Goal: Task Accomplishment & Management: Manage account settings

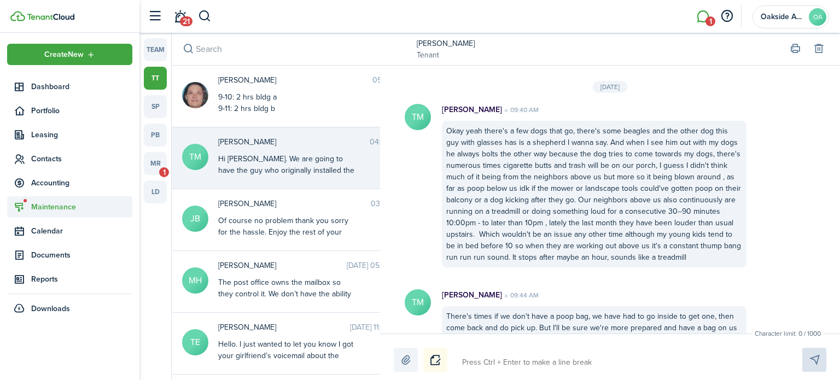
scroll to position [1704, 0]
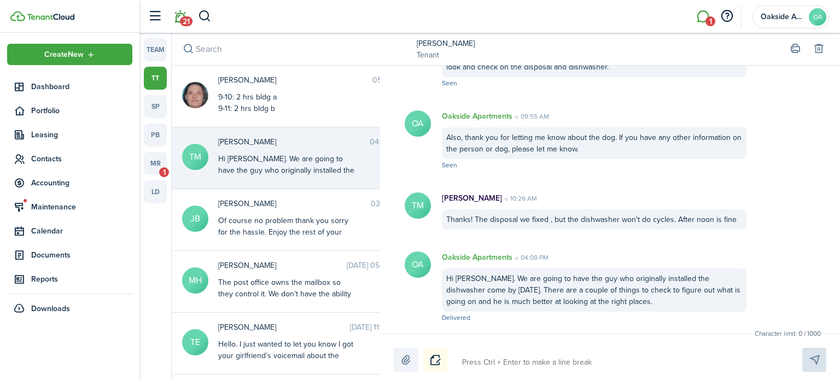
click at [177, 19] on link "21" at bounding box center [180, 17] width 21 height 28
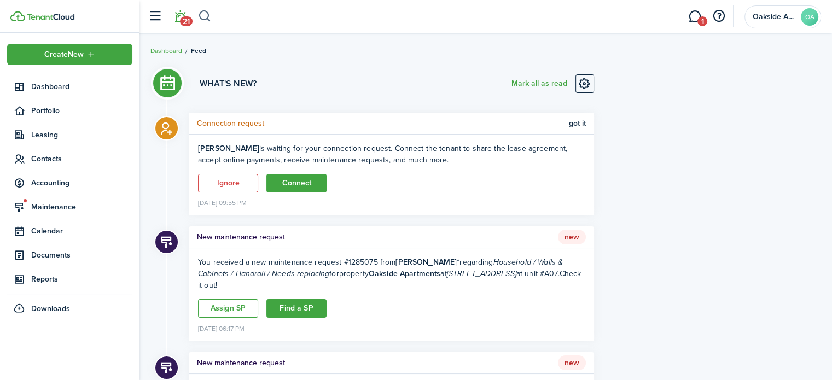
click at [202, 16] on button "button" at bounding box center [205, 16] width 14 height 19
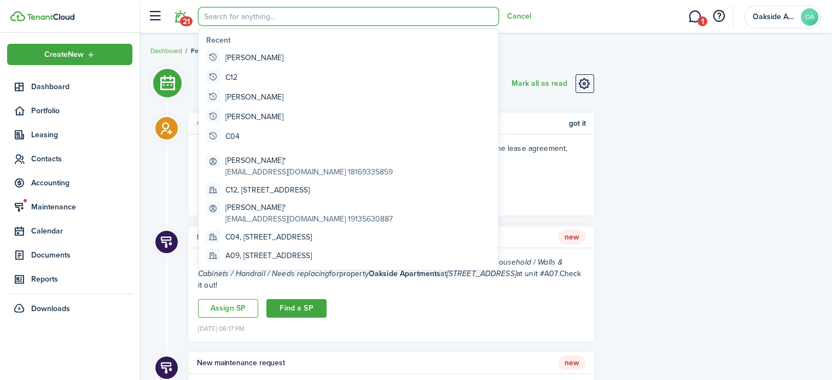
type input "v"
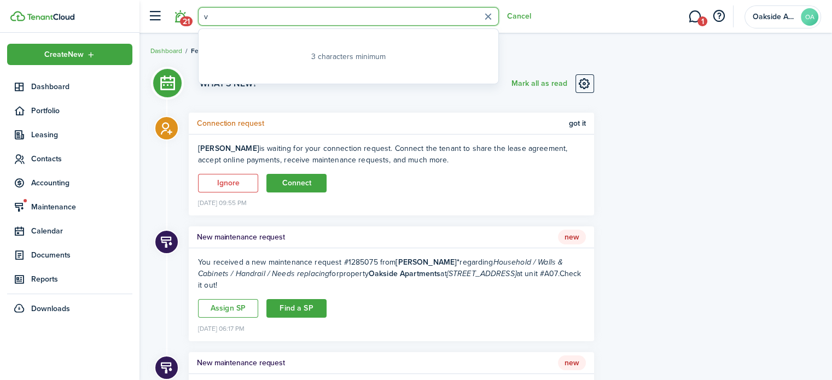
drag, startPoint x: 213, startPoint y: 14, endPoint x: 208, endPoint y: 16, distance: 5.9
click at [208, 16] on input "v" at bounding box center [348, 16] width 301 height 19
click at [195, 15] on header-control-items "21 v Cancel" at bounding box center [336, 17] width 389 height 28
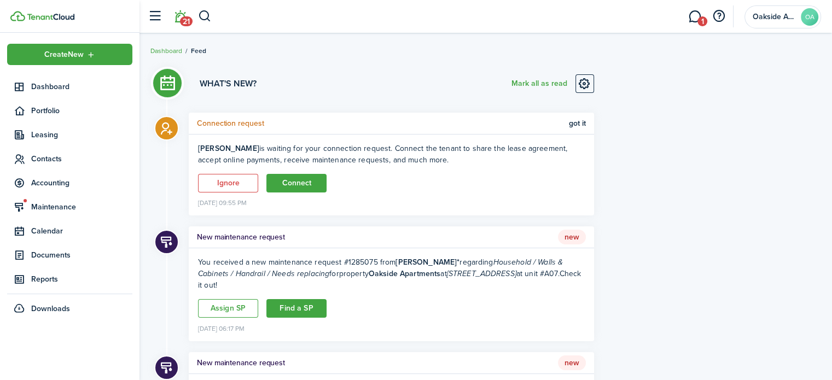
click at [213, 10] on header-wrapper "21 1 Oakside Apartments OA" at bounding box center [481, 16] width 679 height 33
click at [204, 16] on button "button" at bounding box center [205, 16] width 14 height 19
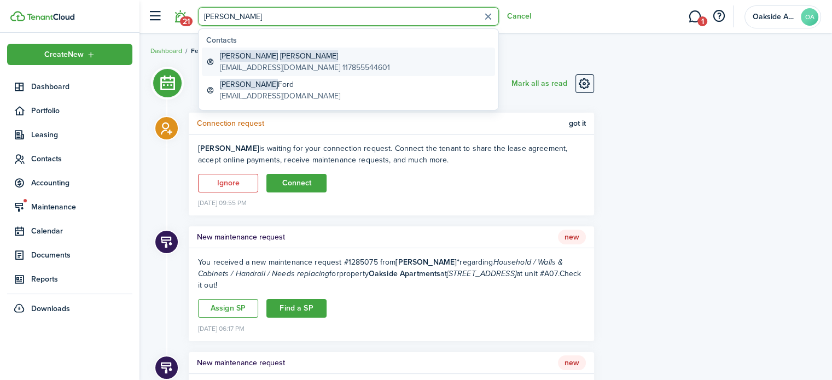
type input "[PERSON_NAME]"
click at [281, 59] on global-search-item-title "[PERSON_NAME]" at bounding box center [305, 55] width 170 height 11
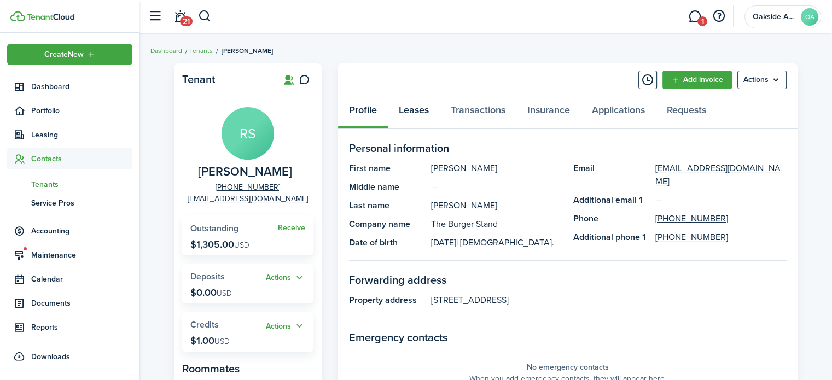
click at [418, 109] on link "Leases" at bounding box center [414, 112] width 52 height 33
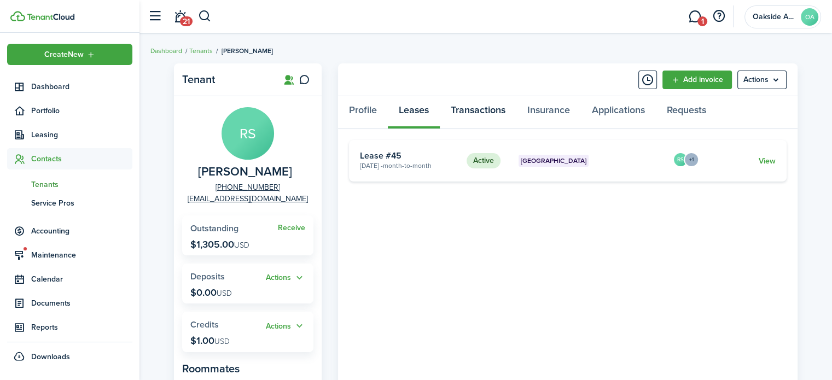
click at [466, 113] on link "Transactions" at bounding box center [478, 112] width 77 height 33
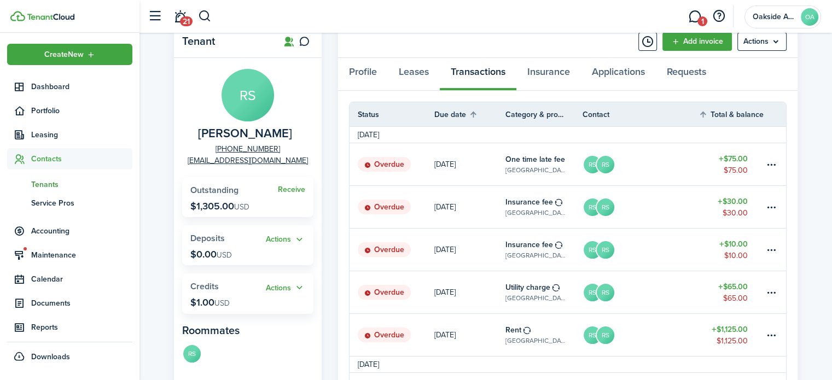
scroll to position [55, 0]
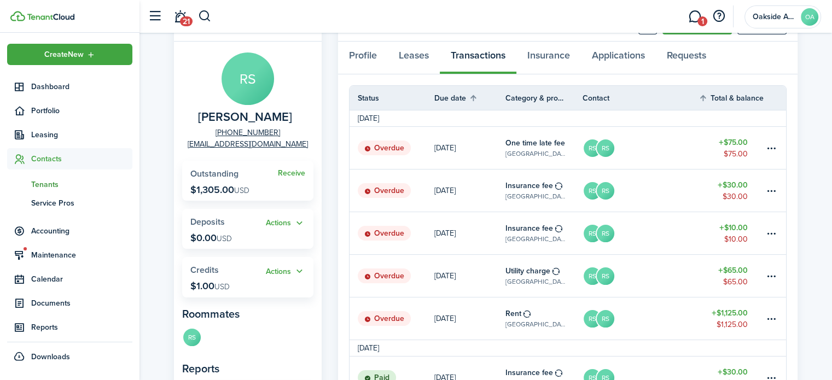
click at [765, 139] on link at bounding box center [775, 148] width 22 height 42
click at [773, 151] on table-menu-btn-icon at bounding box center [771, 148] width 13 height 13
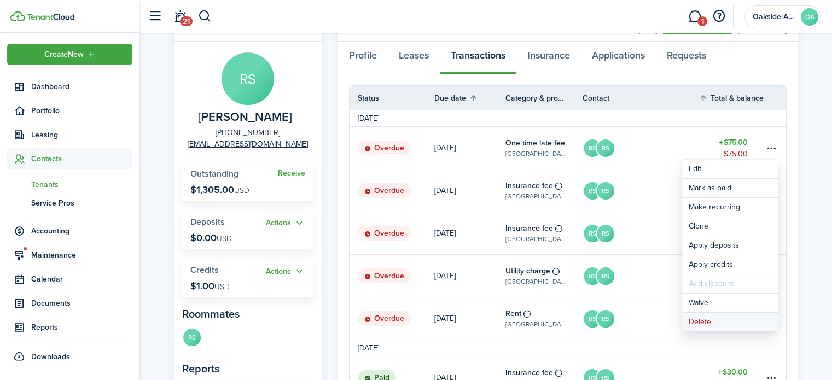
click at [715, 316] on button "Delete" at bounding box center [730, 322] width 96 height 19
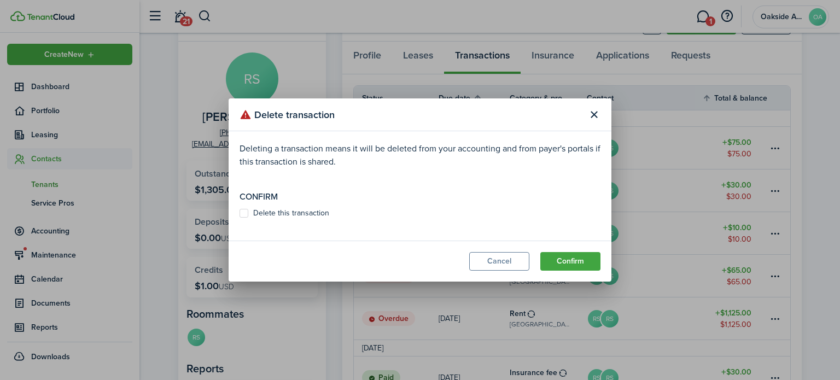
click at [249, 212] on label "Delete this transaction" at bounding box center [285, 213] width 90 height 9
click at [240, 213] on input "Delete this transaction" at bounding box center [239, 213] width 1 height 1
checkbox input "true"
click at [563, 260] on button "Confirm" at bounding box center [570, 261] width 60 height 19
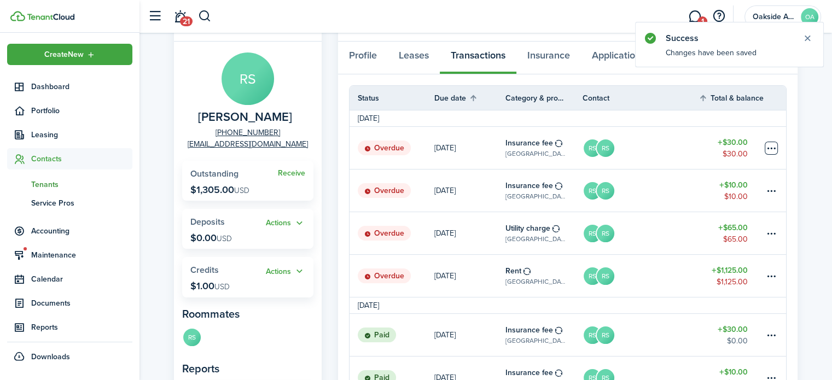
click at [771, 147] on table-menu-btn-icon at bounding box center [771, 148] width 13 height 13
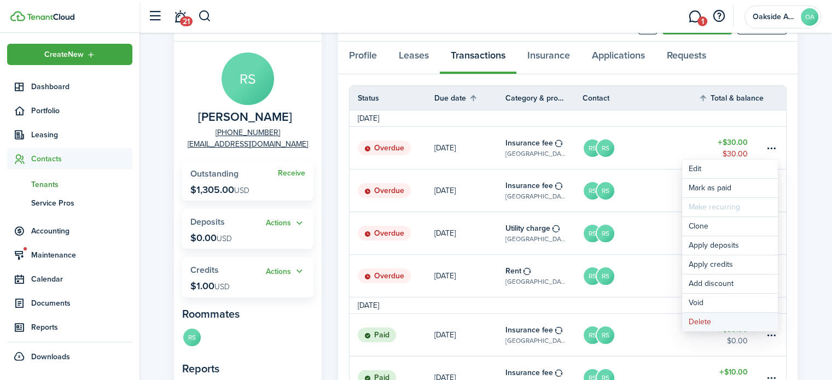
click at [713, 321] on button "Delete" at bounding box center [730, 322] width 96 height 19
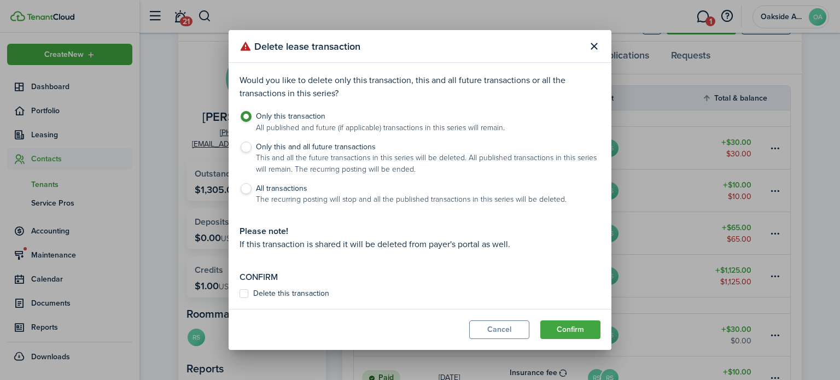
click at [251, 147] on label "Only this and all future transactions This and all the future transactions in t…" at bounding box center [420, 161] width 361 height 39
radio input "false"
radio input "true"
click at [246, 291] on label "Delete this transaction" at bounding box center [285, 293] width 90 height 9
click at [240, 293] on input "Delete this transaction" at bounding box center [239, 293] width 1 height 1
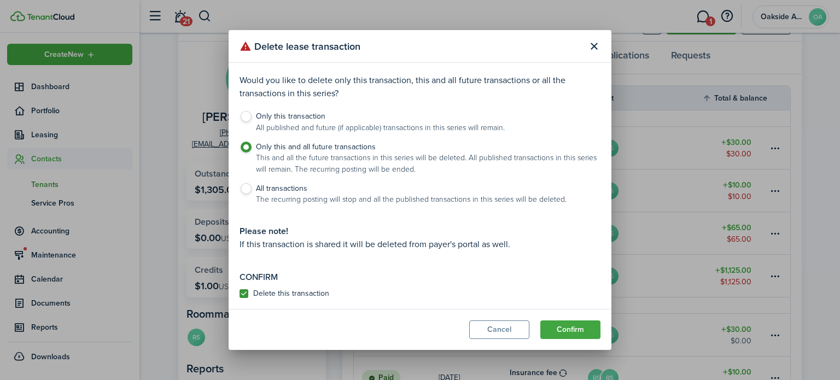
checkbox input "true"
click at [569, 334] on button "Confirm" at bounding box center [570, 329] width 60 height 19
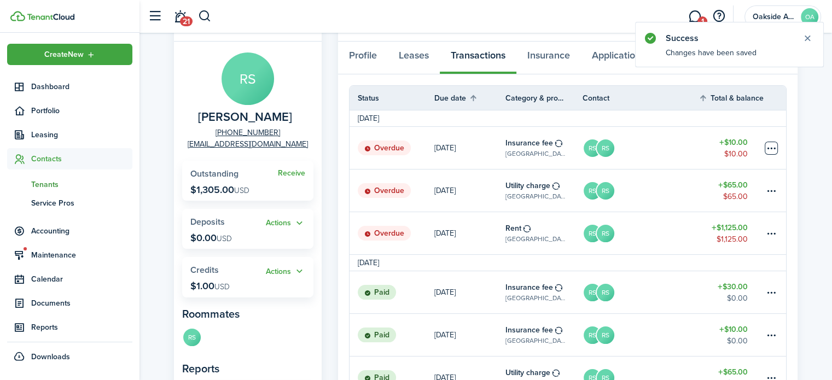
click at [768, 145] on table-menu-btn-icon at bounding box center [771, 148] width 13 height 13
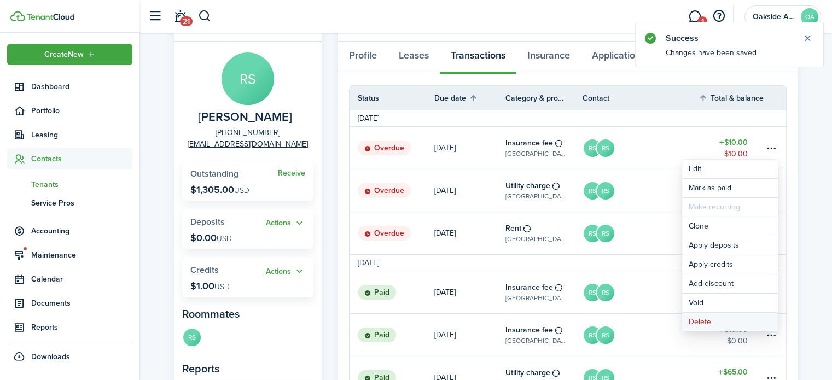
click at [698, 319] on button "Delete" at bounding box center [730, 322] width 96 height 19
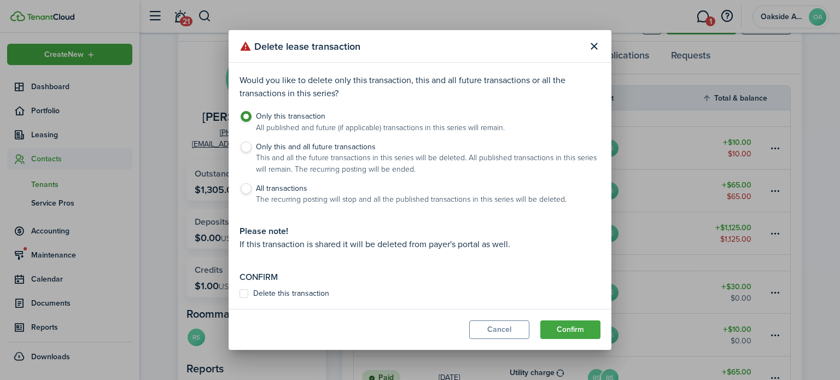
click at [243, 295] on label "Delete this transaction" at bounding box center [285, 293] width 90 height 9
click at [240, 294] on input "Delete this transaction" at bounding box center [239, 293] width 1 height 1
checkbox input "true"
click at [599, 331] on button "Confirm" at bounding box center [570, 329] width 60 height 19
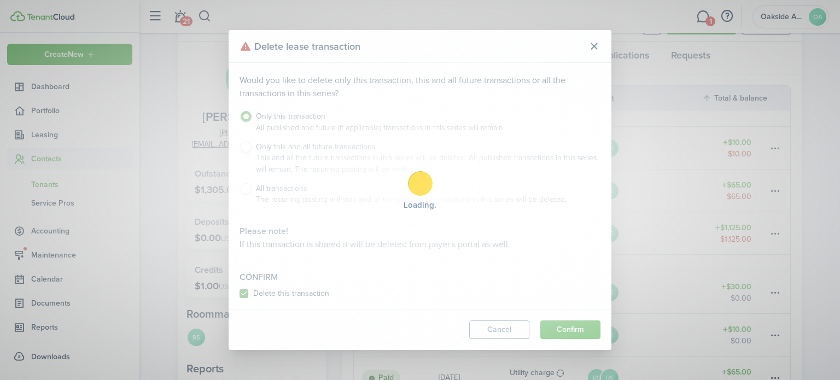
click at [581, 329] on div "Loading" at bounding box center [420, 190] width 840 height 380
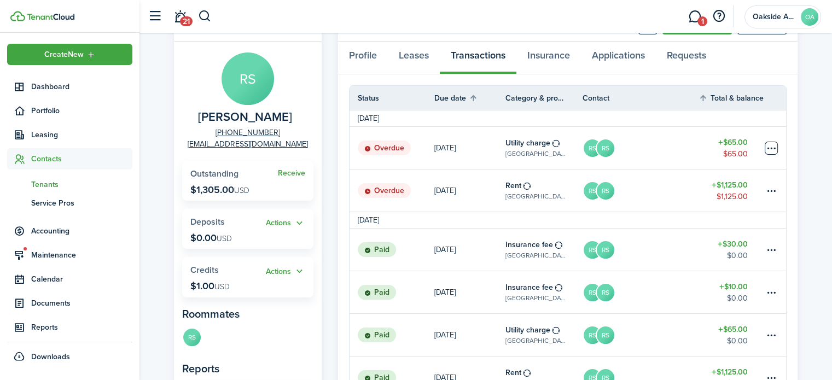
click at [766, 146] on table-menu-btn-icon at bounding box center [771, 148] width 13 height 13
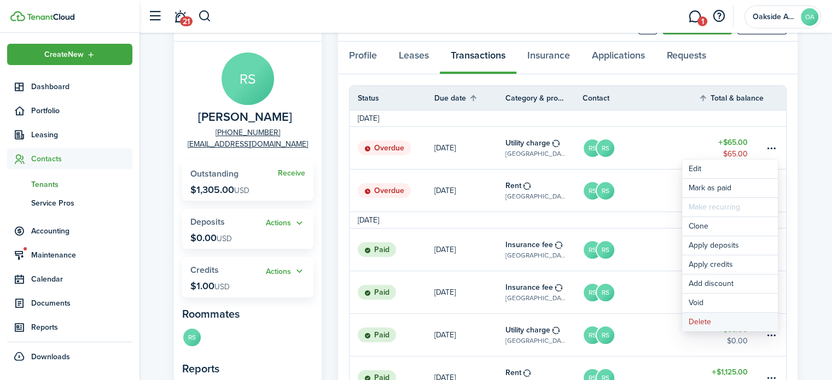
click at [704, 322] on button "Delete" at bounding box center [730, 322] width 96 height 19
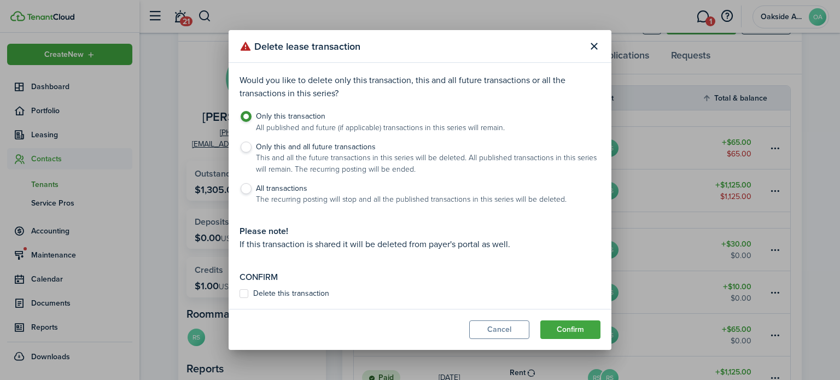
click at [248, 290] on label "Delete this transaction" at bounding box center [285, 293] width 90 height 9
click at [240, 293] on input "Delete this transaction" at bounding box center [239, 293] width 1 height 1
checkbox input "true"
click at [257, 150] on label "Only this and all future transactions This and all the future transactions in t…" at bounding box center [420, 161] width 361 height 39
radio input "false"
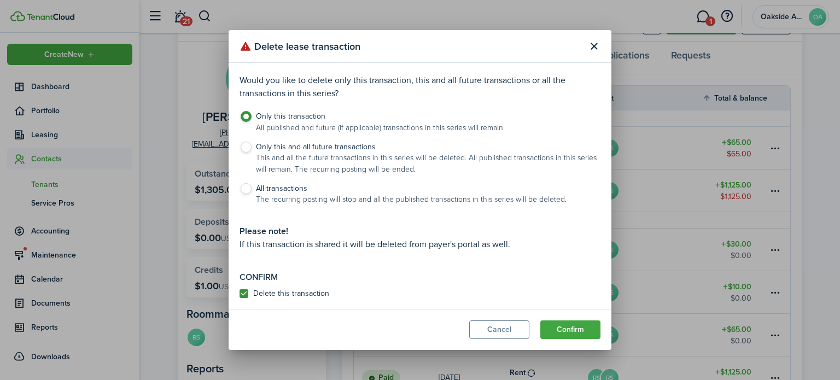
radio input "true"
click at [558, 332] on button "Confirm" at bounding box center [570, 329] width 60 height 19
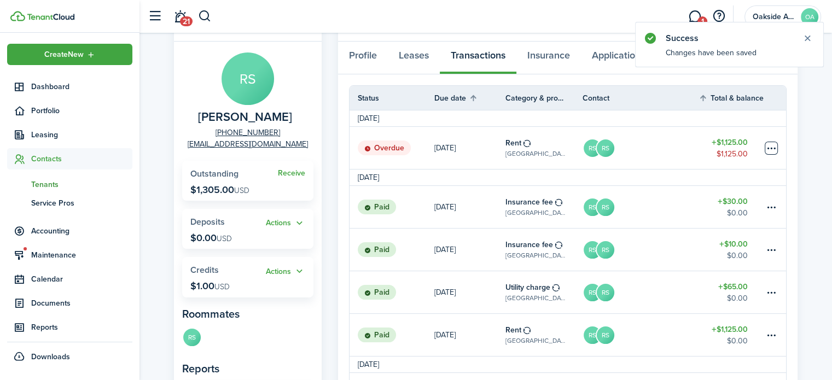
click at [771, 145] on table-menu-btn-icon at bounding box center [771, 148] width 13 height 13
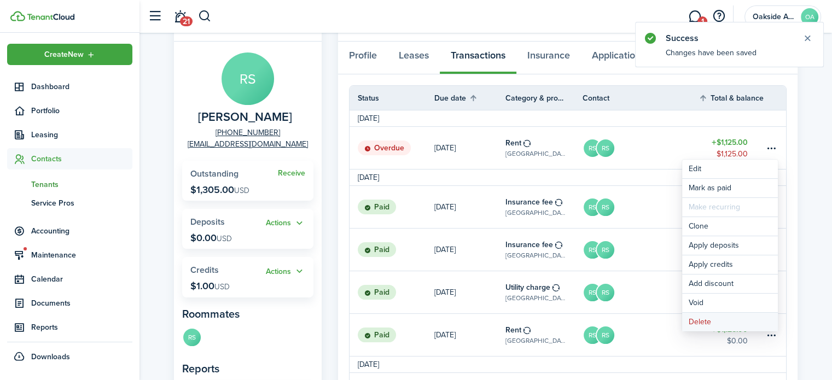
click at [707, 318] on button "Delete" at bounding box center [730, 322] width 96 height 19
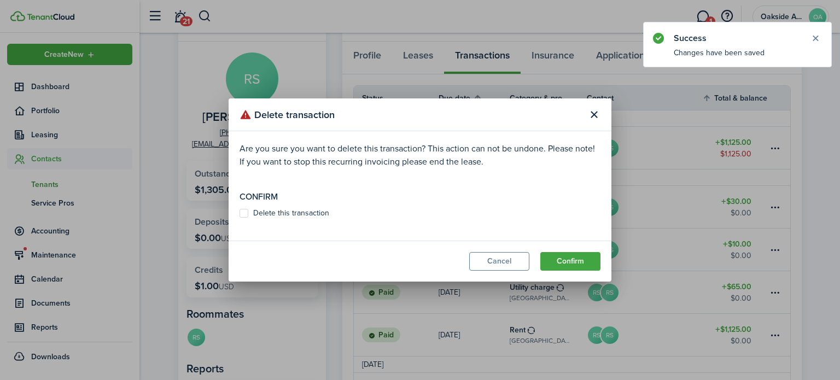
click at [262, 211] on label "Delete this transaction" at bounding box center [285, 213] width 90 height 9
click at [240, 213] on input "Delete this transaction" at bounding box center [239, 213] width 1 height 1
checkbox input "true"
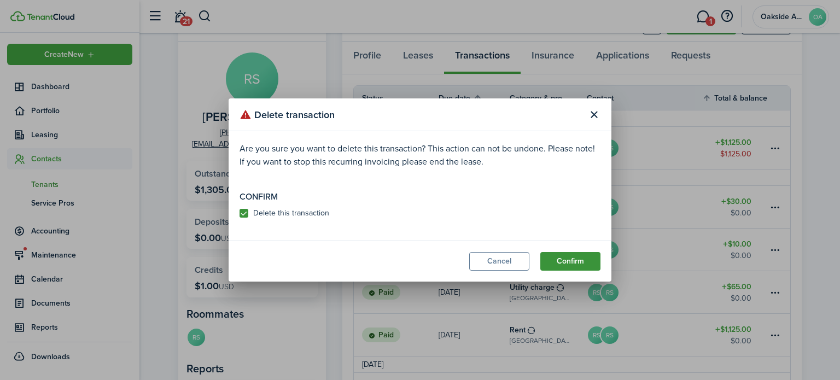
click at [556, 262] on button "Confirm" at bounding box center [570, 261] width 60 height 19
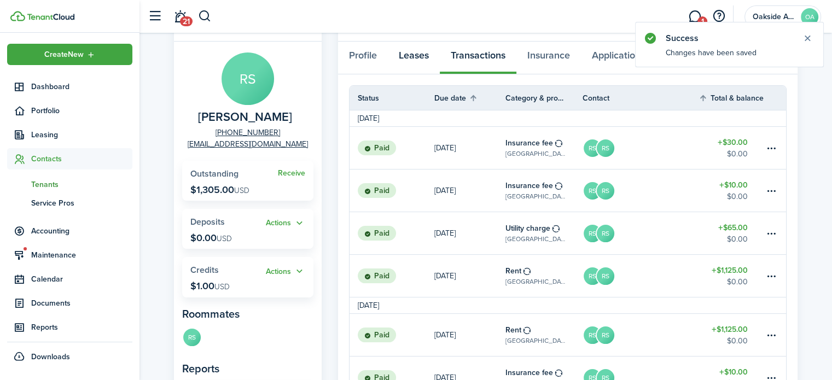
click at [413, 54] on link "Leases" at bounding box center [414, 58] width 52 height 33
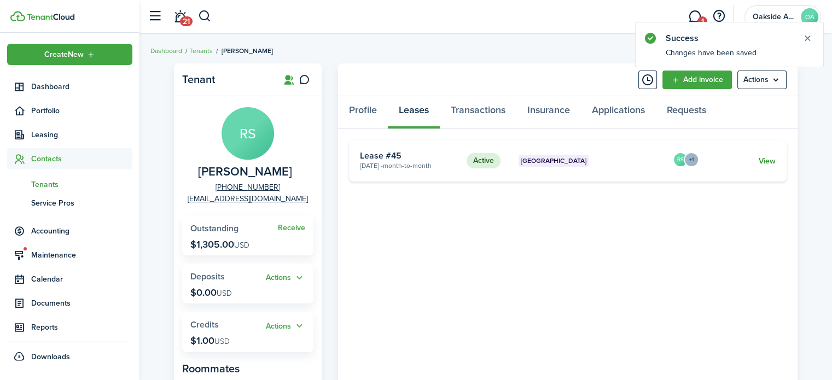
click at [761, 161] on link "View" at bounding box center [766, 160] width 17 height 11
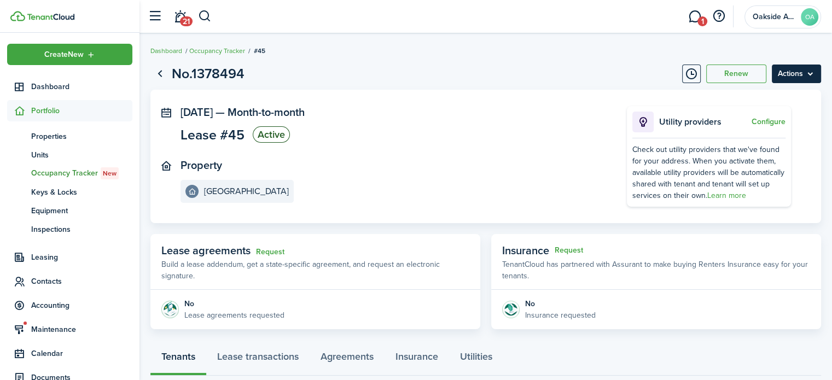
drag, startPoint x: 492, startPoint y: 130, endPoint x: 793, endPoint y: 79, distance: 305.7
click at [793, 79] on menu-btn "Actions" at bounding box center [796, 74] width 49 height 19
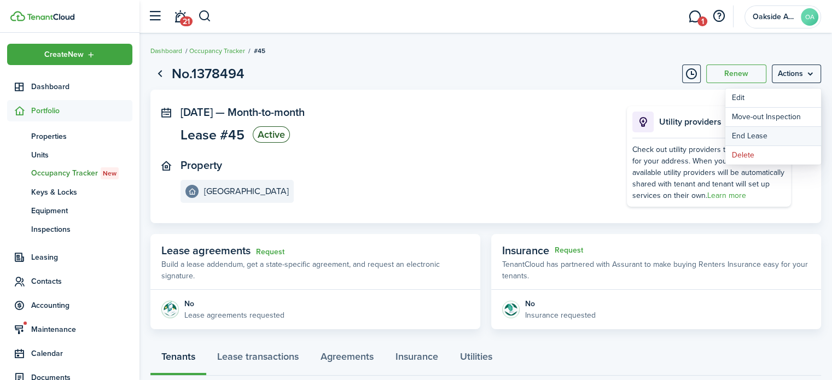
click at [755, 135] on link "End Lease" at bounding box center [773, 136] width 96 height 19
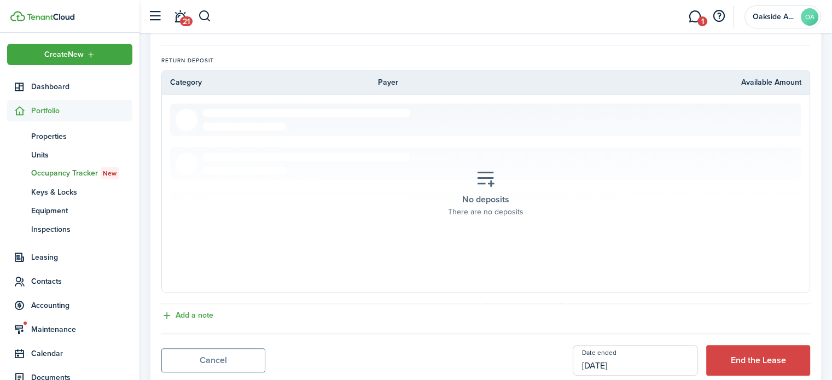
scroll to position [519, 0]
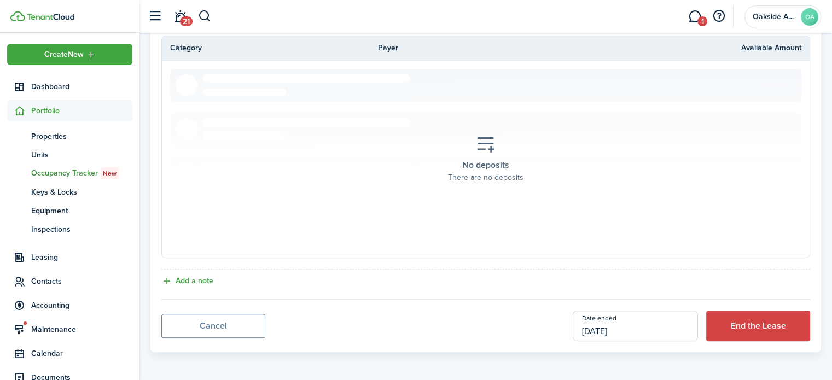
click at [610, 325] on input "[DATE]" at bounding box center [635, 326] width 125 height 31
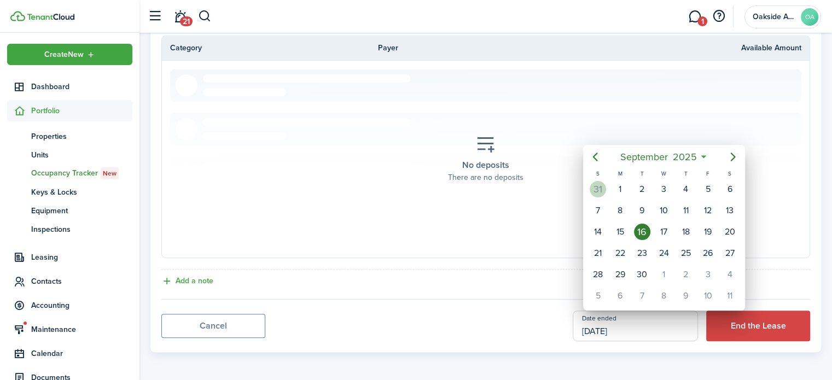
click at [606, 188] on div "31" at bounding box center [598, 189] width 22 height 21
type input "[DATE]"
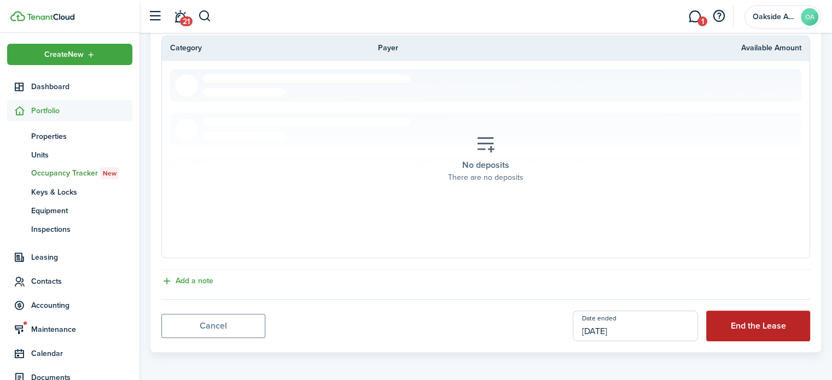
click at [757, 325] on button "End the Lease" at bounding box center [758, 326] width 104 height 31
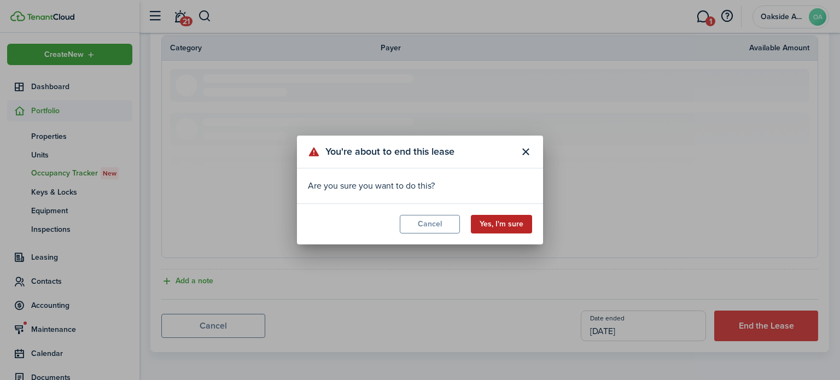
click at [498, 219] on button "Yes, I'm sure" at bounding box center [501, 224] width 61 height 19
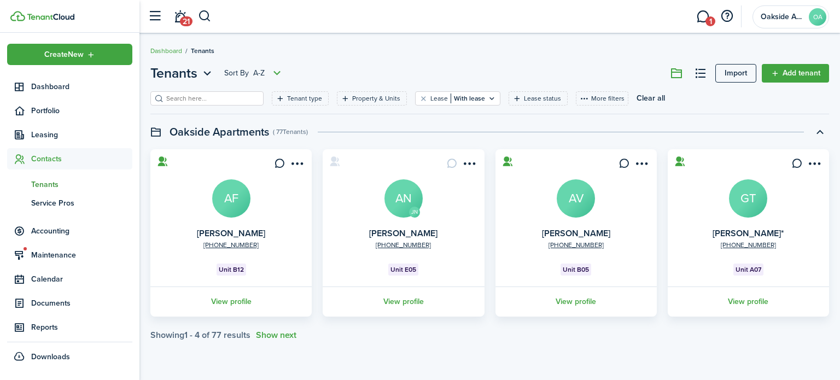
click at [190, 14] on li "21" at bounding box center [179, 17] width 25 height 28
click at [177, 16] on link "21" at bounding box center [180, 17] width 21 height 28
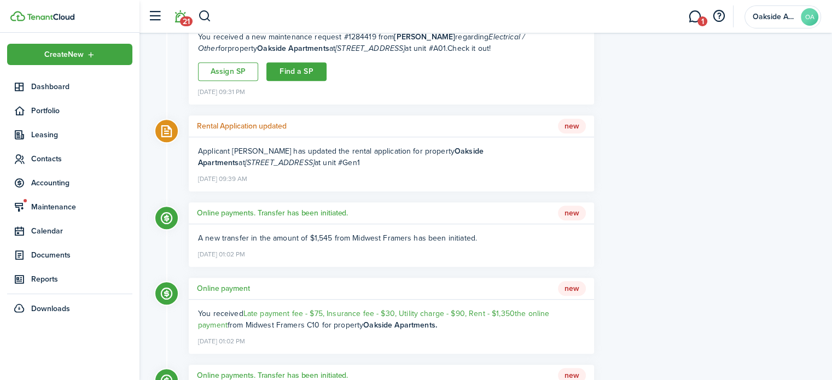
scroll to position [820, 0]
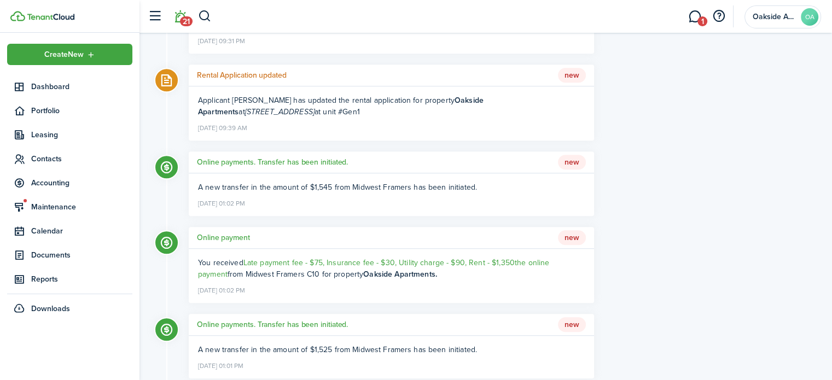
drag, startPoint x: 602, startPoint y: 272, endPoint x: 623, endPoint y: 270, distance: 21.4
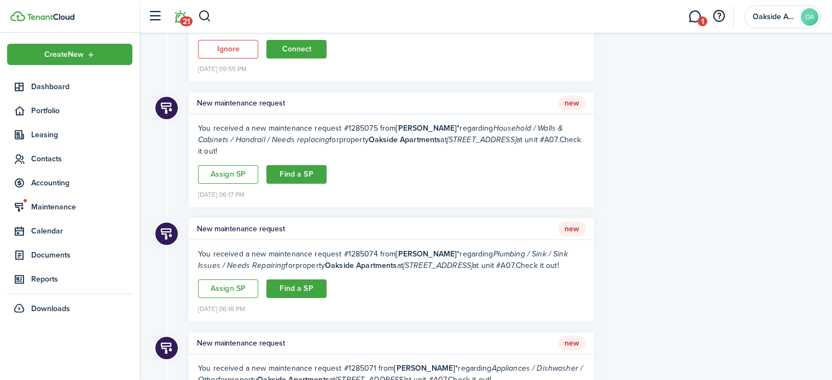
scroll to position [0, 0]
